Goal: Information Seeking & Learning: Check status

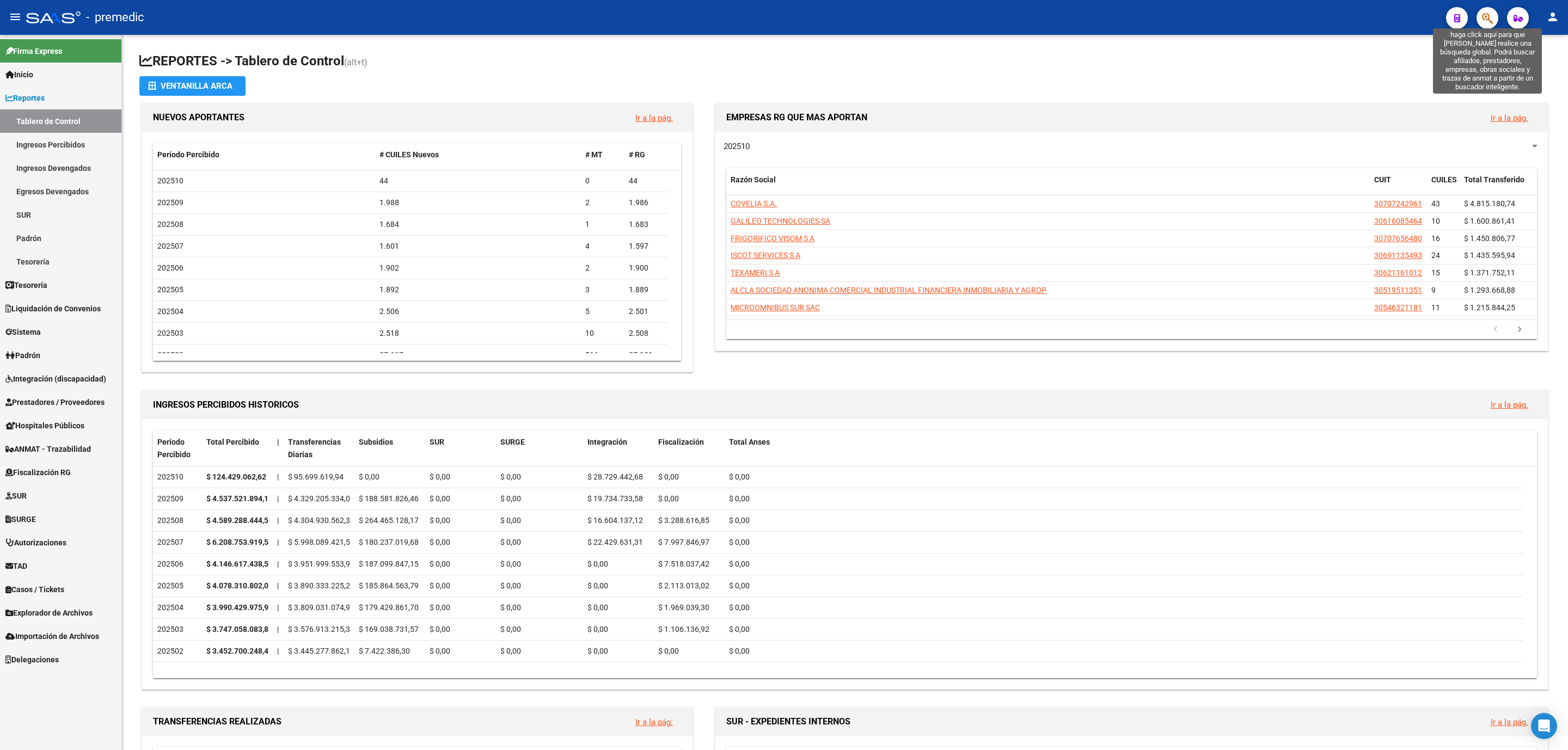
click at [1491, 21] on icon "button" at bounding box center [1488, 18] width 11 height 13
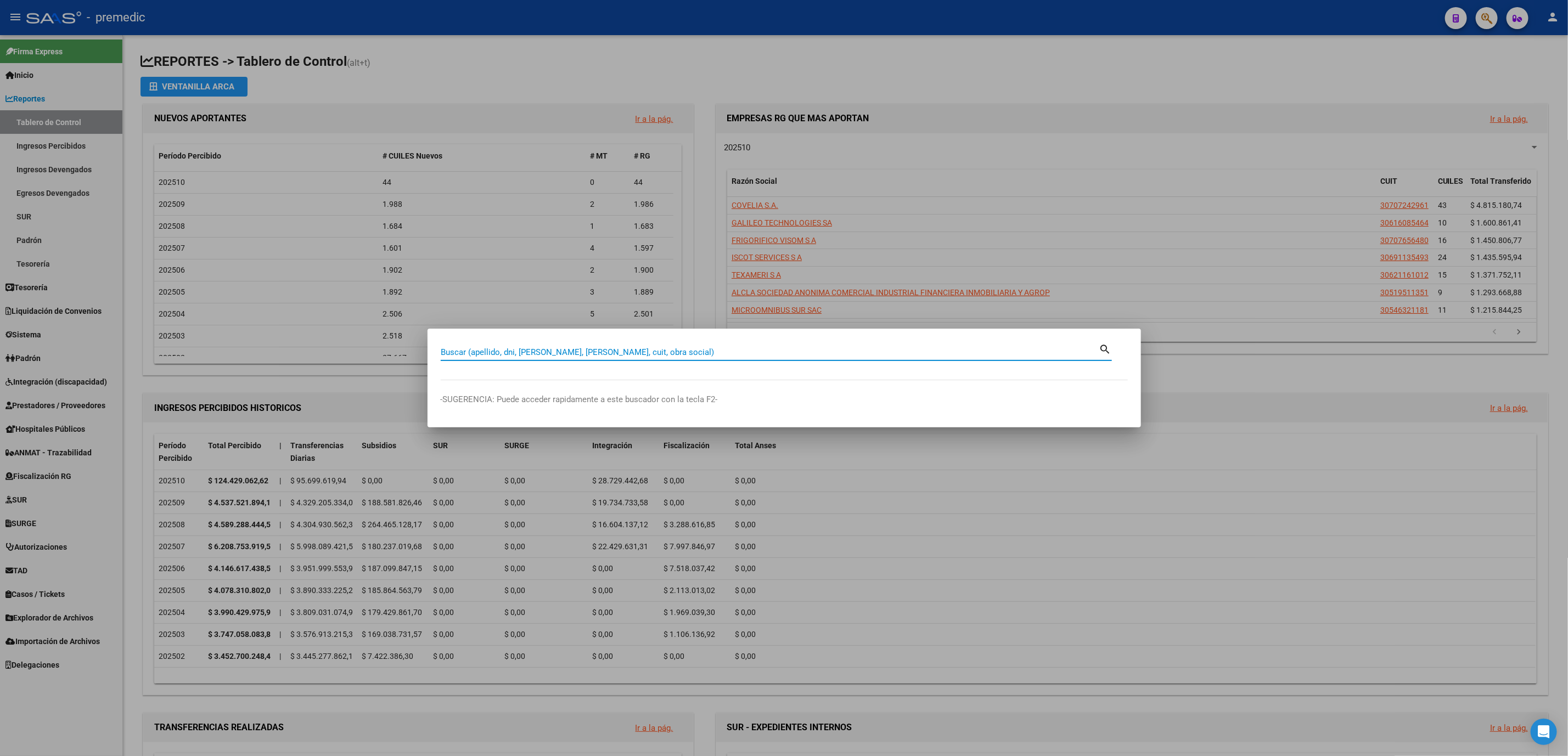
paste input "34622714"
type input "34622714"
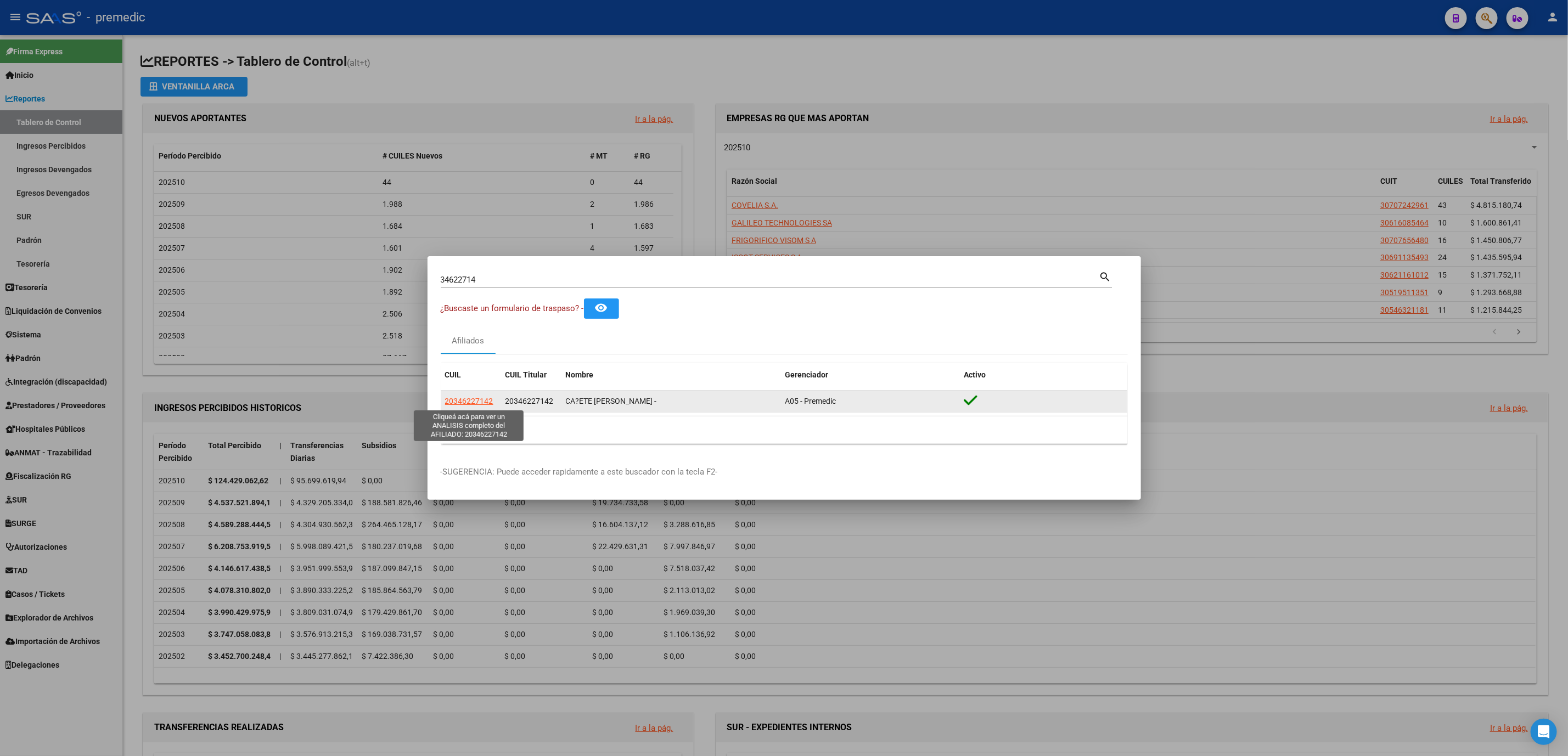
click at [463, 403] on span "20346227142" at bounding box center [469, 401] width 48 height 9
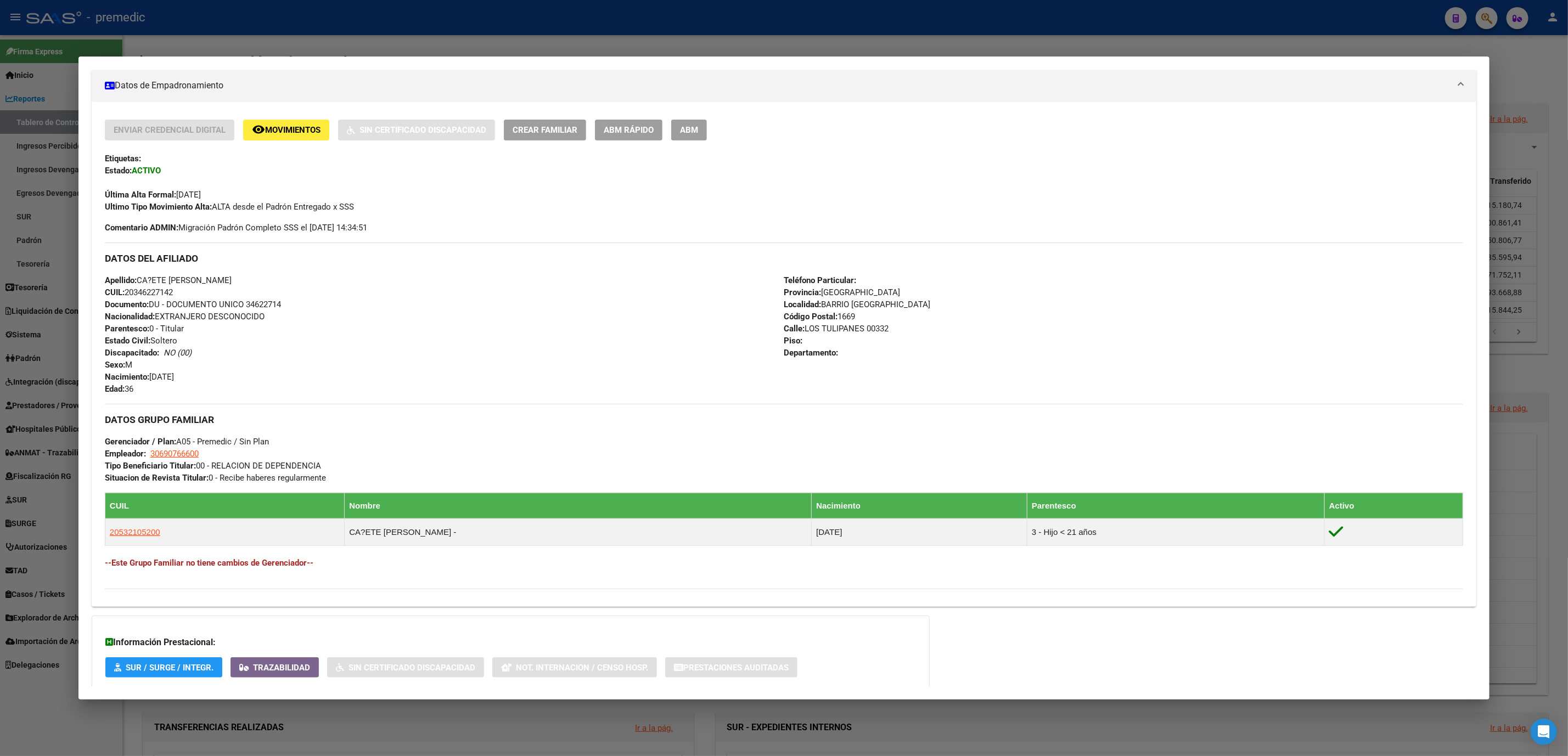
scroll to position [247, 0]
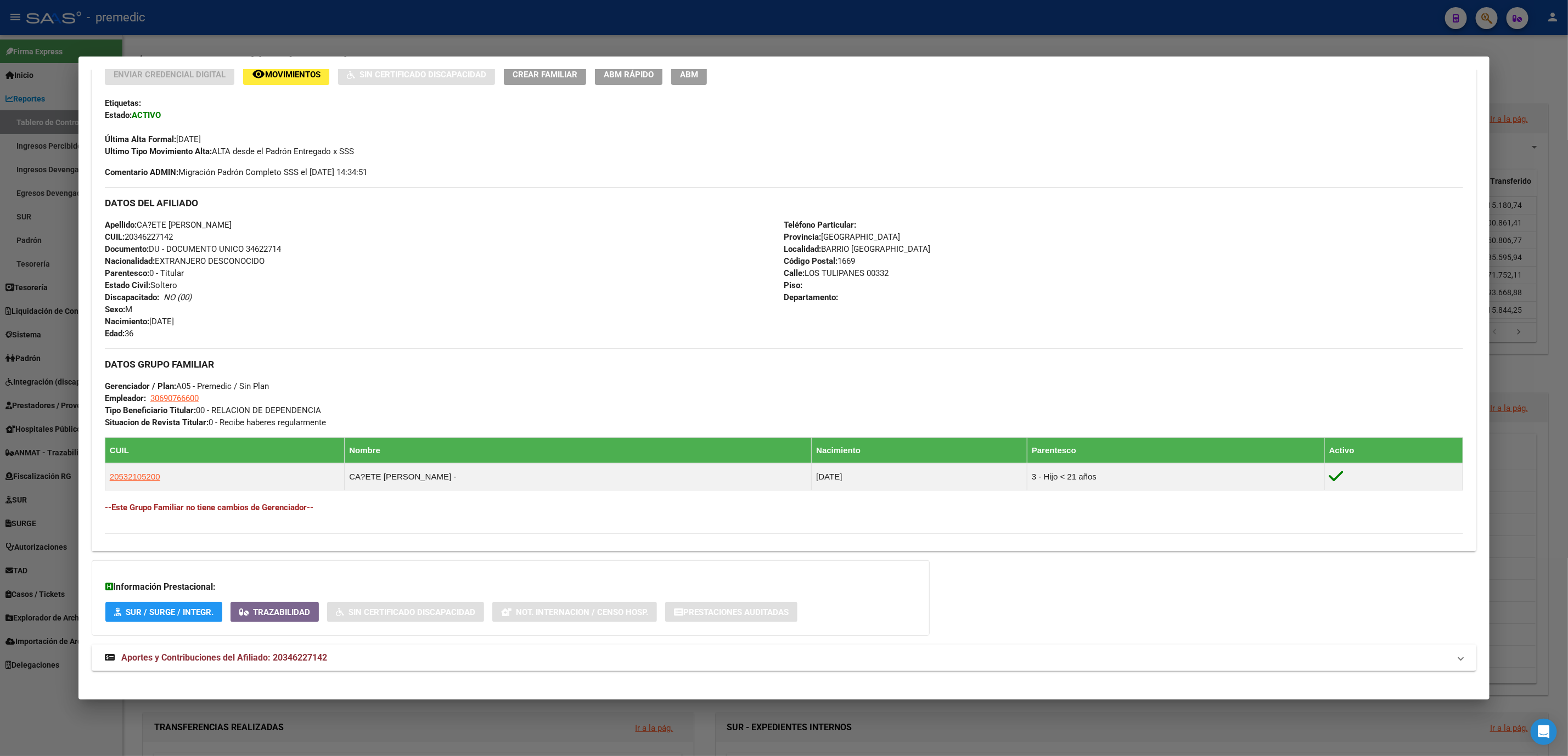
drag, startPoint x: 1083, startPoint y: 476, endPoint x: 85, endPoint y: 461, distance: 998.1
click at [85, 461] on mat-dialog-content "Análisis Afiliado - CUIL: 20346227142 DATOS PADRÓN ÁGIL: CA?ETE [PERSON_NAME] -…" at bounding box center [784, 377] width 1411 height 616
click at [370, 253] on div "Apellido: CA?ETE [PERSON_NAME]: 20346227142 Documento: DU - DOCUMENTO UNICO 346…" at bounding box center [445, 280] width 680 height 121
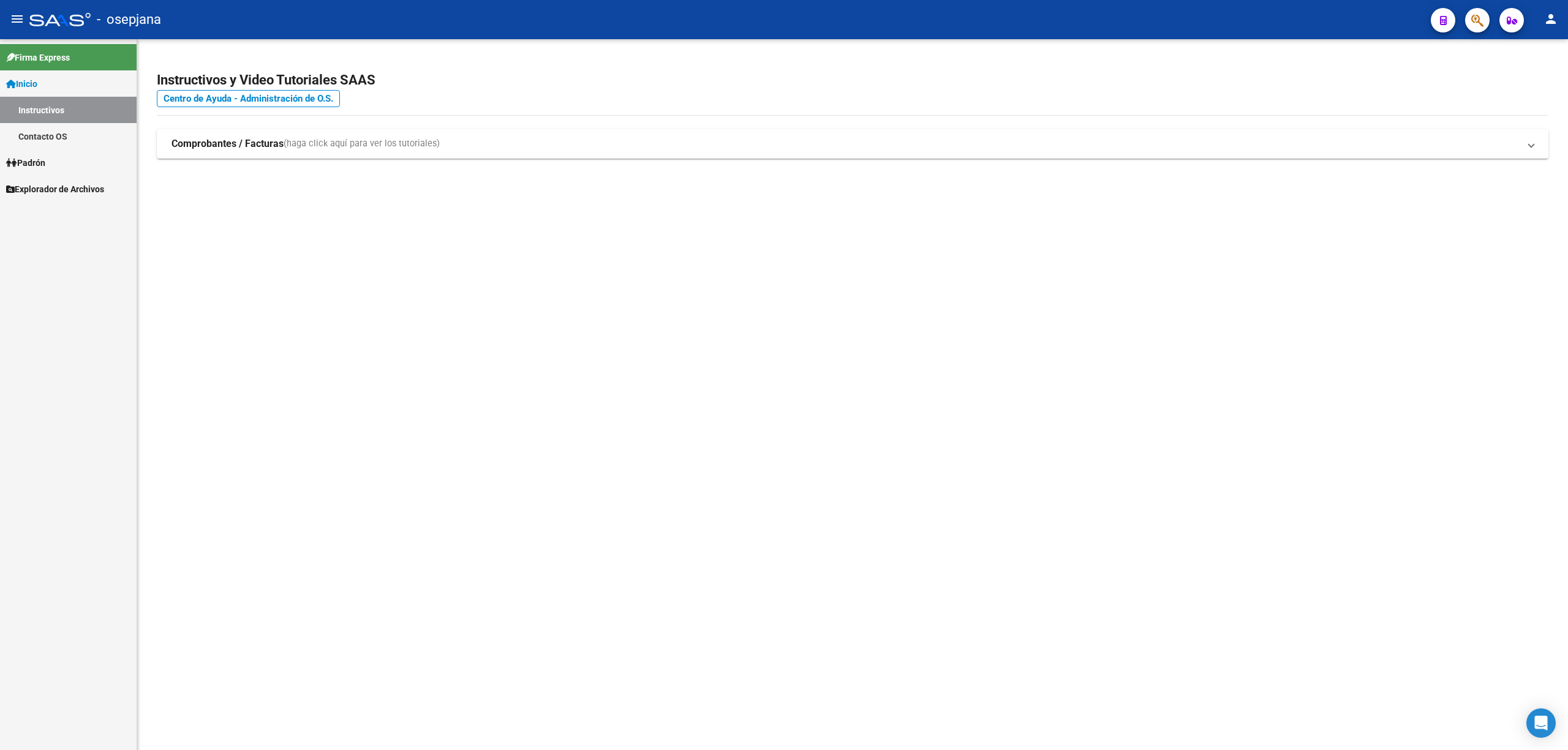
click at [1473, 15] on icon "button" at bounding box center [1477, 20] width 13 height 14
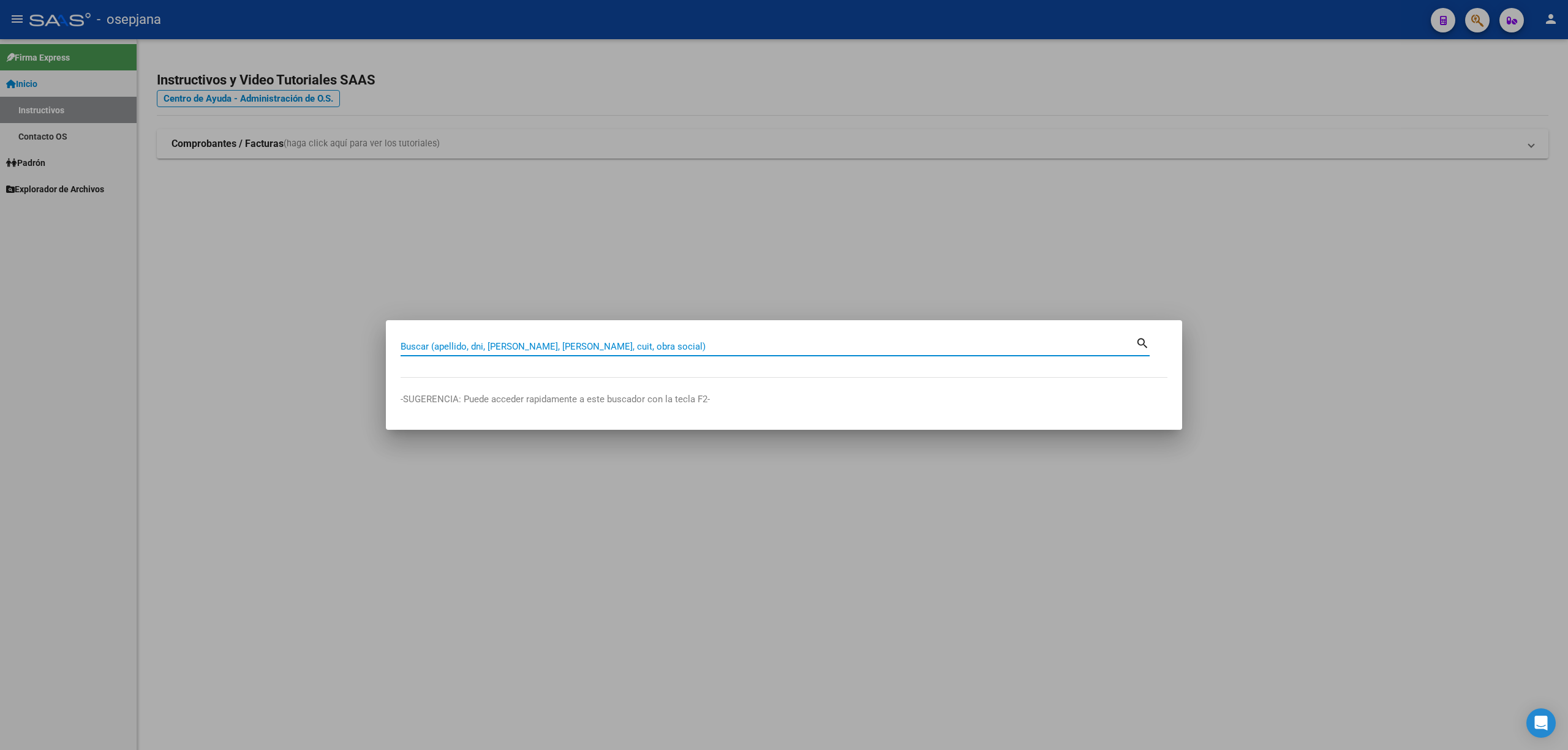
paste input "32479740"
type input "32479740"
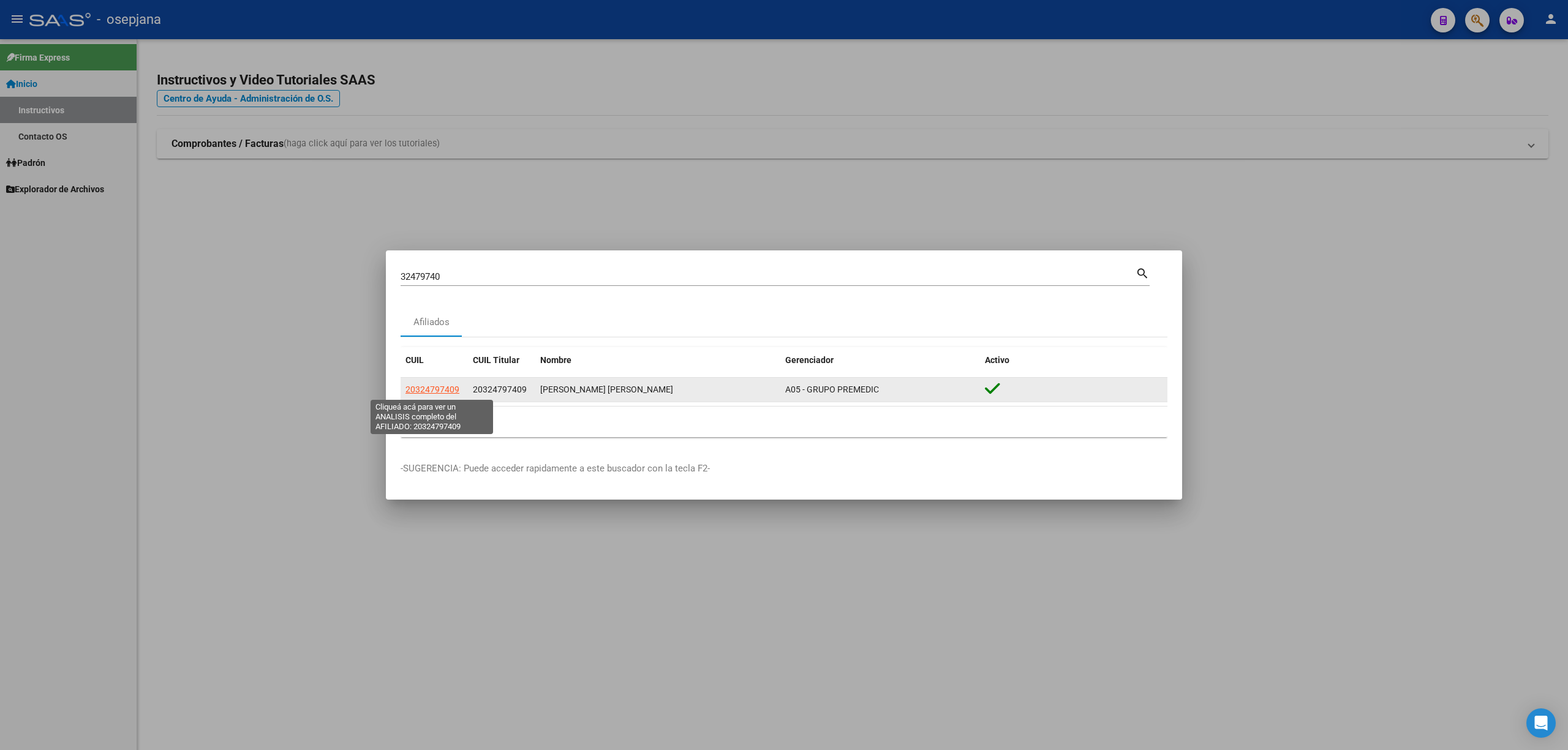
click at [445, 387] on span "20324797409" at bounding box center [432, 390] width 54 height 10
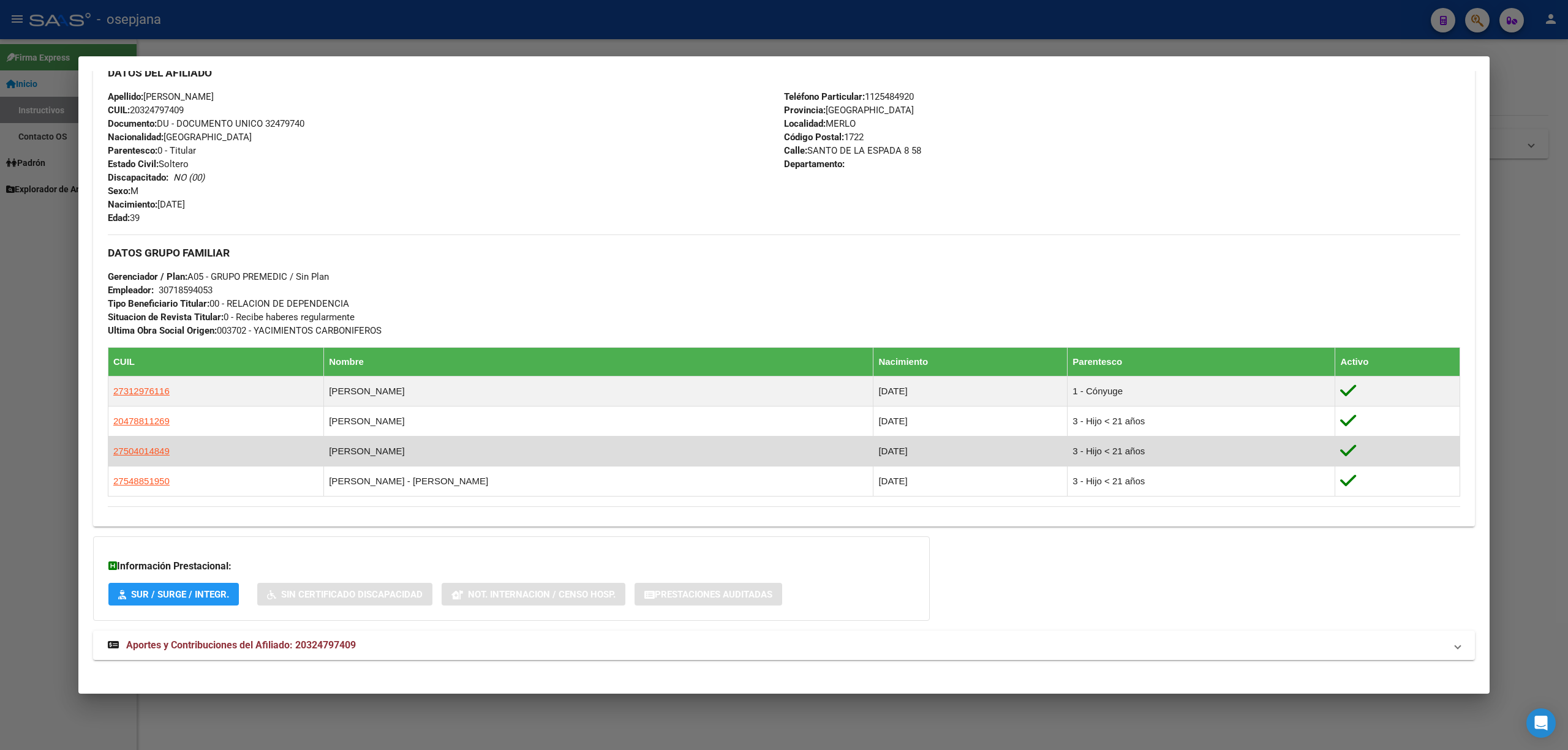
scroll to position [431, 0]
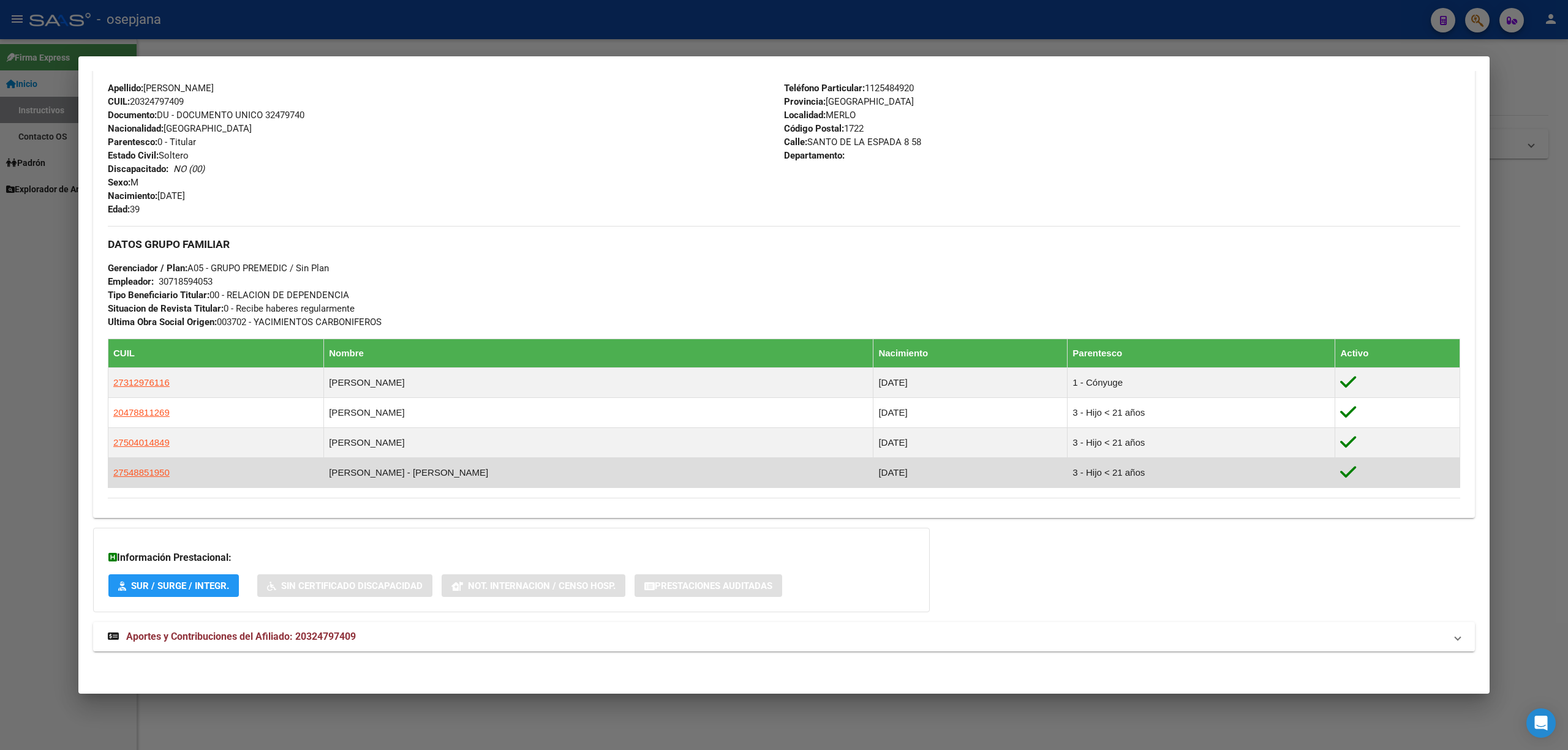
click at [428, 477] on td "NAVARRO - VICTORIA AYELEN" at bounding box center [598, 473] width 549 height 30
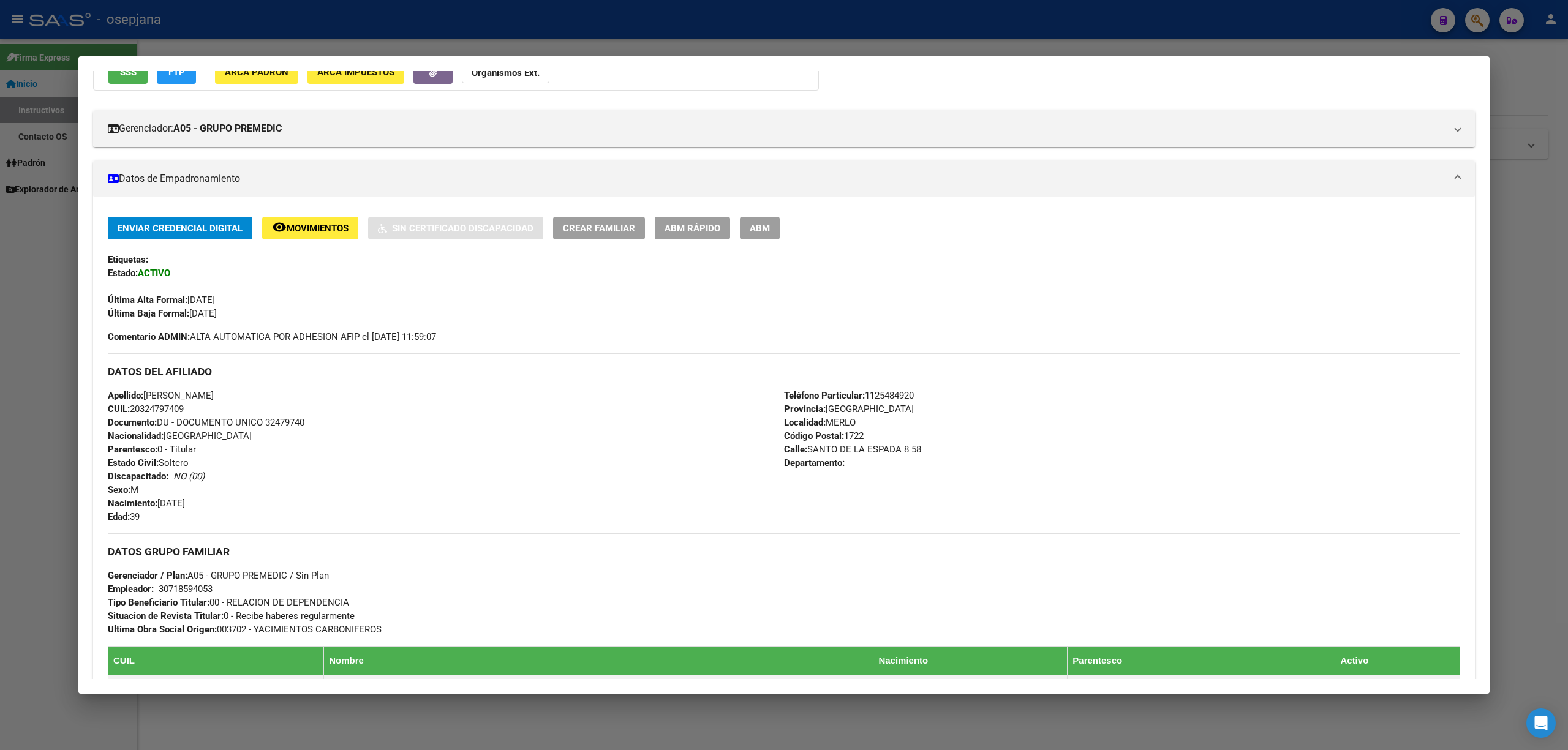
scroll to position [77, 0]
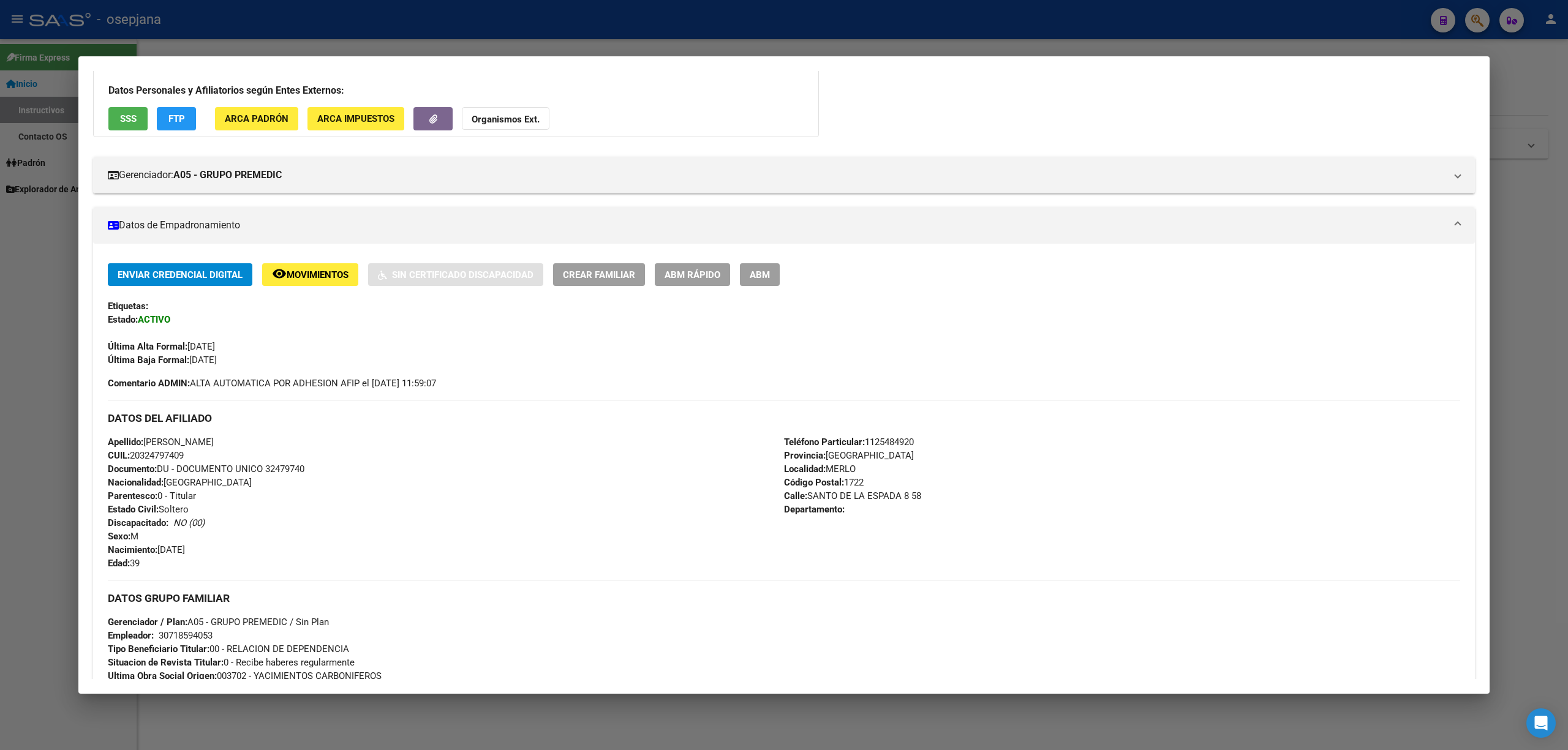
drag, startPoint x: 113, startPoint y: 339, endPoint x: 508, endPoint y: 378, distance: 396.9
click at [508, 378] on div "Enviar Credencial Digital remove_red_eye Movimientos Sin Certificado Discapacid…" at bounding box center [784, 326] width 1353 height 127
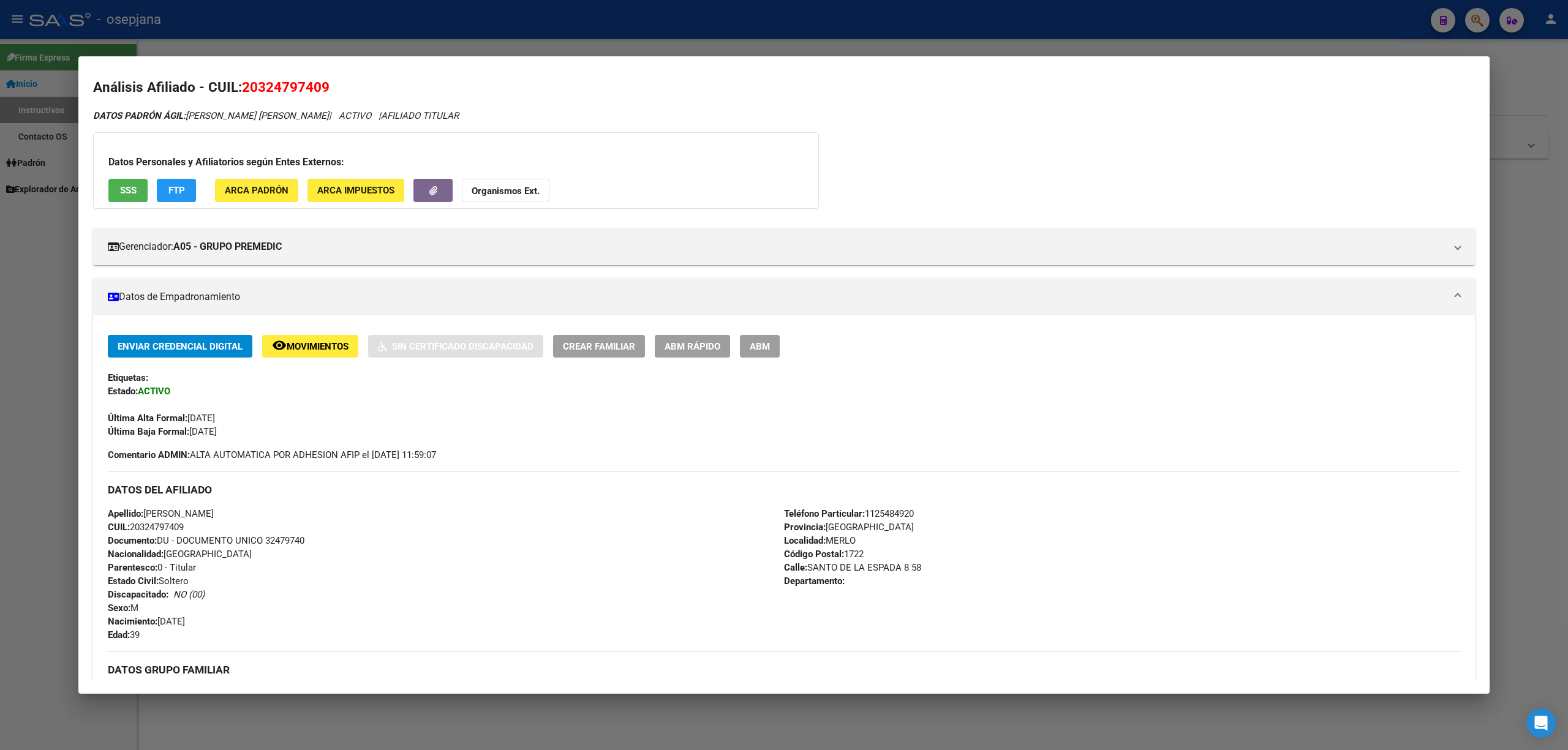
scroll to position [0, 0]
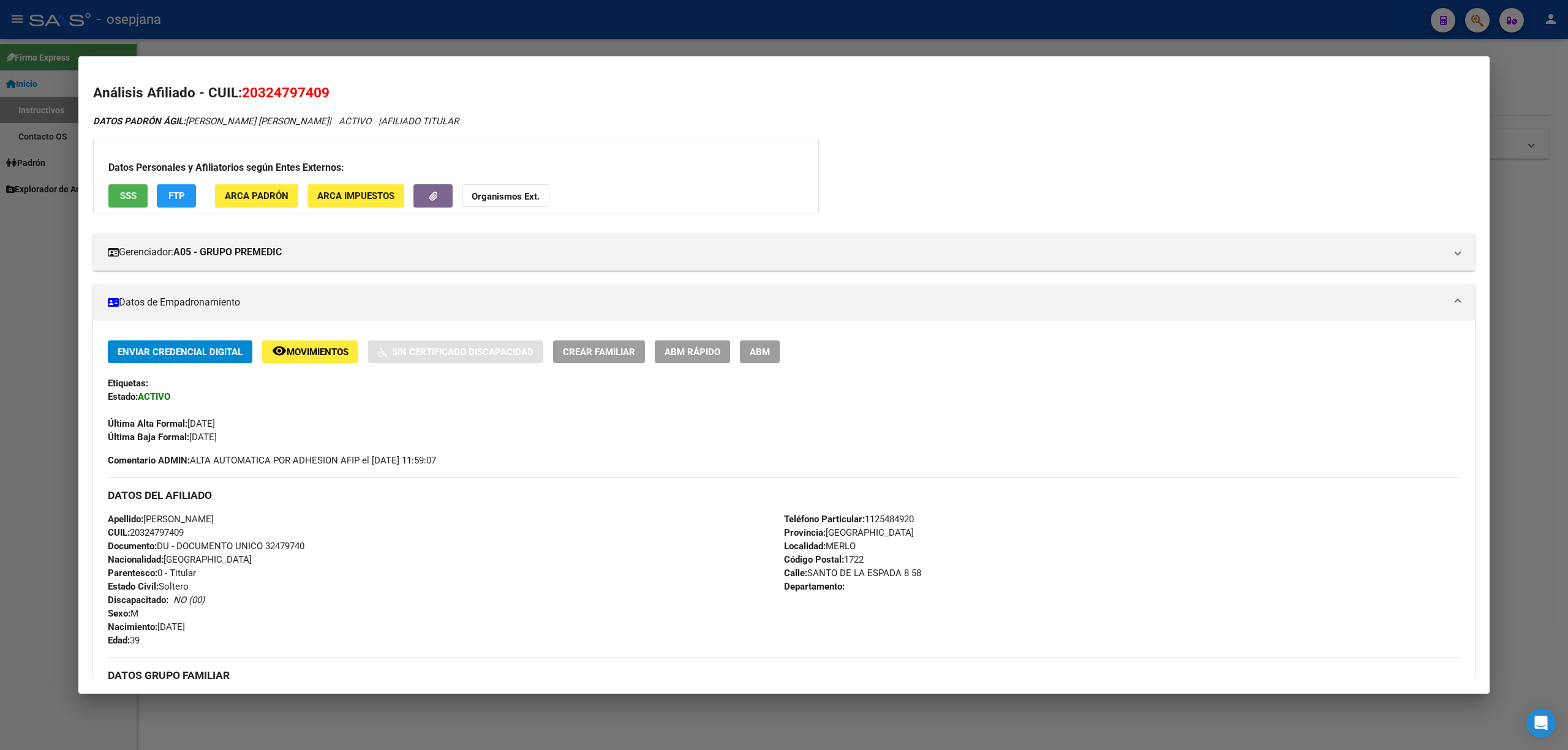
drag, startPoint x: 251, startPoint y: 429, endPoint x: 251, endPoint y: 441, distance: 12.0
click at [251, 429] on div "Última Alta Formal: 01/01/2025" at bounding box center [784, 417] width 1353 height 27
click at [104, 517] on div "Enviar Credencial Digital remove_red_eye Movimientos Sin Certificado Discapacid…" at bounding box center [783, 640] width 1381 height 599
drag, startPoint x: 349, startPoint y: 89, endPoint x: 68, endPoint y: 100, distance: 281.2
click at [68, 100] on div "32479740 Buscar (apellido, dni, cuil, nro traspaso, cuit, obra social) search A…" at bounding box center [784, 375] width 1568 height 750
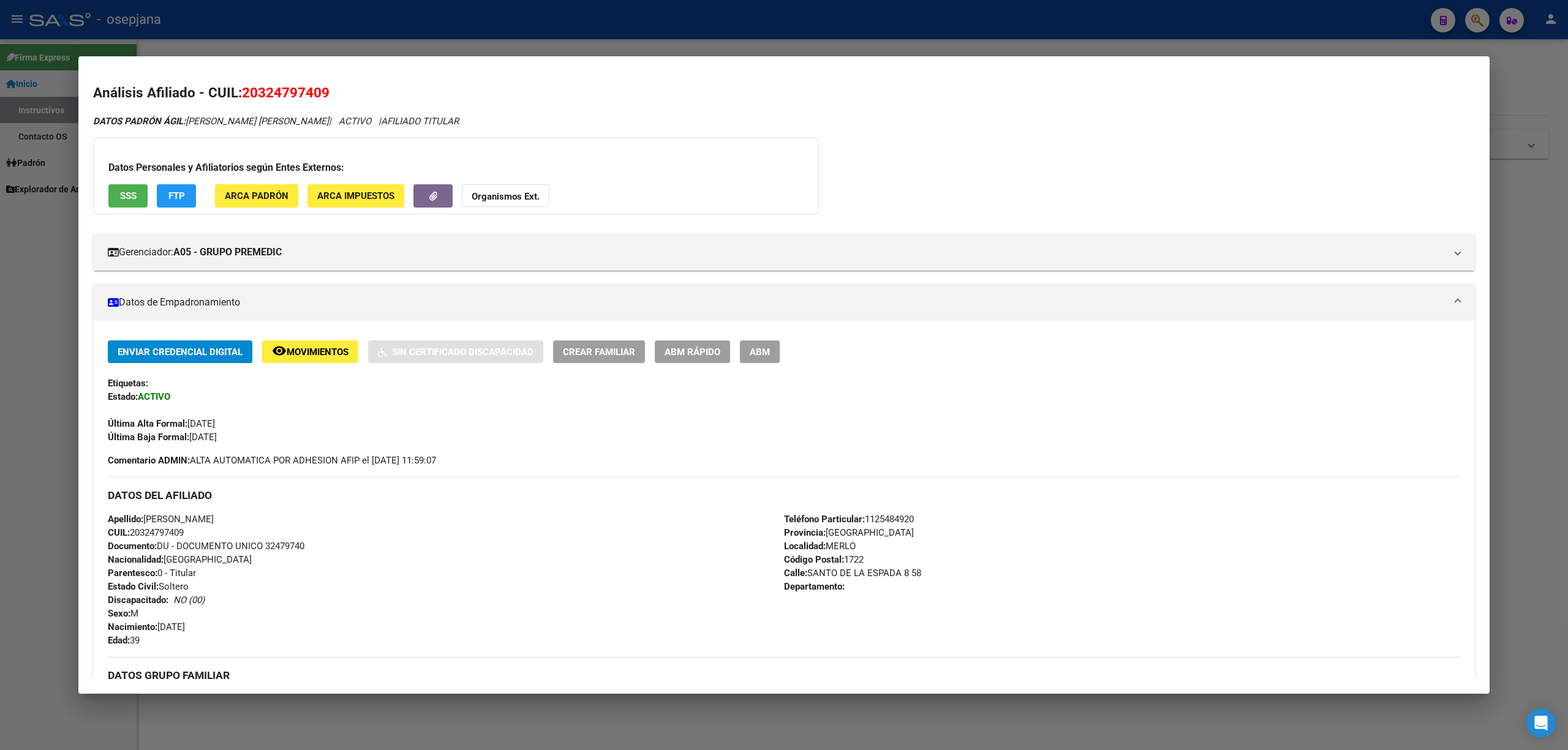
copy div "Análisis Afiliado - CUIL: 20324797409"
